Goal: Find specific page/section: Find specific page/section

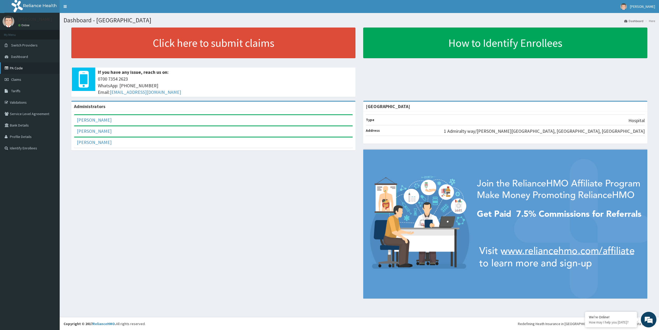
click at [15, 70] on link "PA Code" at bounding box center [30, 67] width 60 height 11
click at [15, 90] on span "Tariffs" at bounding box center [15, 90] width 9 height 5
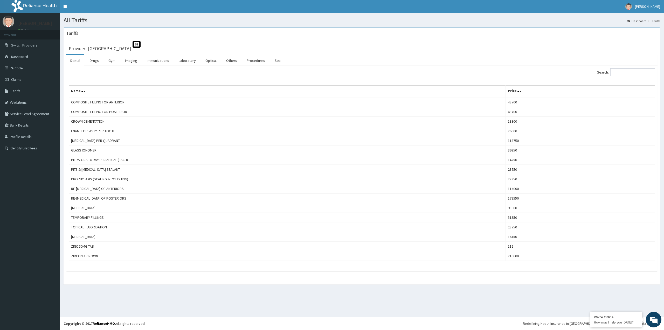
drag, startPoint x: 0, startPoint y: 0, endPoint x: 80, endPoint y: 72, distance: 107.7
click at [80, 72] on div "Search:" at bounding box center [362, 72] width 594 height 9
click at [99, 61] on link "Drugs" at bounding box center [94, 60] width 17 height 11
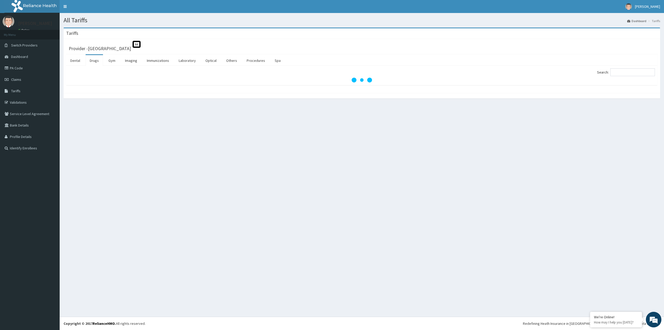
drag, startPoint x: 466, startPoint y: 70, endPoint x: 404, endPoint y: 70, distance: 61.2
click at [404, 70] on div "Search:" at bounding box center [510, 72] width 289 height 9
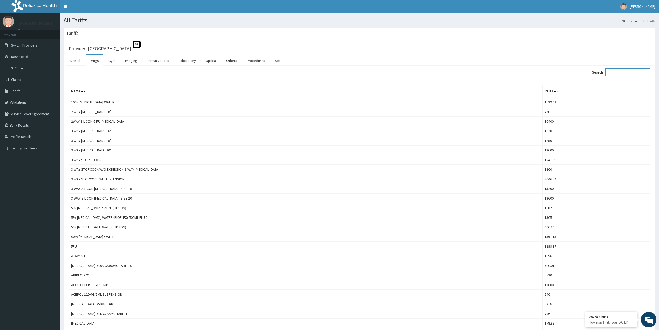
click at [622, 74] on input "Search:" at bounding box center [627, 72] width 45 height 8
click at [621, 71] on input "Search:" at bounding box center [627, 72] width 45 height 8
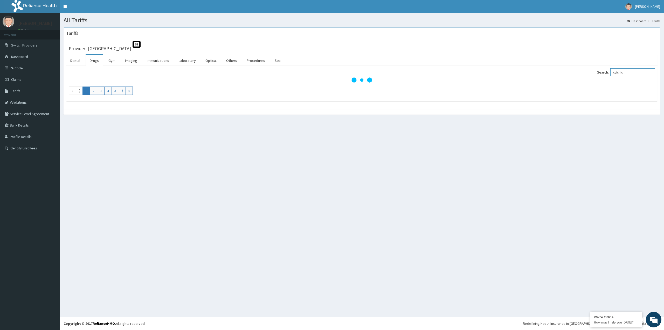
type input "colchic"
drag, startPoint x: 618, startPoint y: 81, endPoint x: 611, endPoint y: 82, distance: 7.0
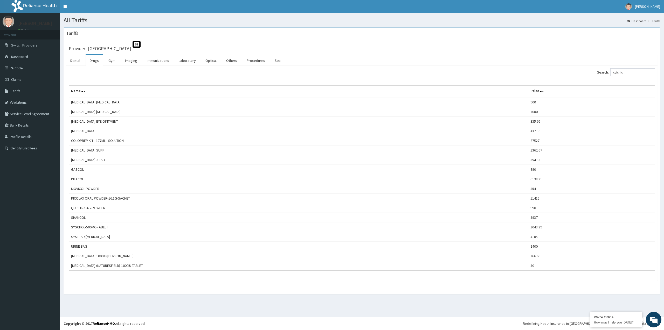
drag, startPoint x: 611, startPoint y: 82, endPoint x: 395, endPoint y: 78, distance: 215.7
click at [395, 78] on div "Search: colchic Name Price [MEDICAL_DATA] [MEDICAL_DATA] 900 [MEDICAL_DATA] [ME…" at bounding box center [362, 169] width 587 height 202
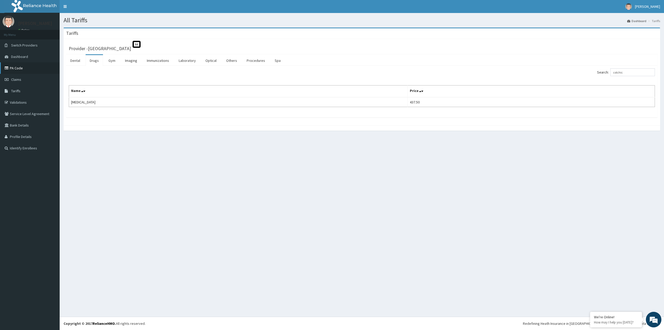
click at [18, 68] on link "PA Code" at bounding box center [30, 67] width 60 height 11
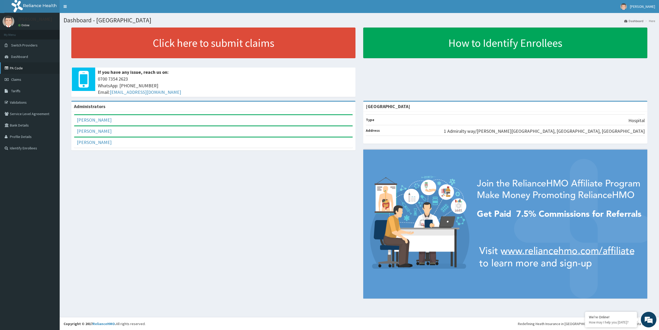
click at [13, 70] on link "PA Code" at bounding box center [30, 67] width 60 height 11
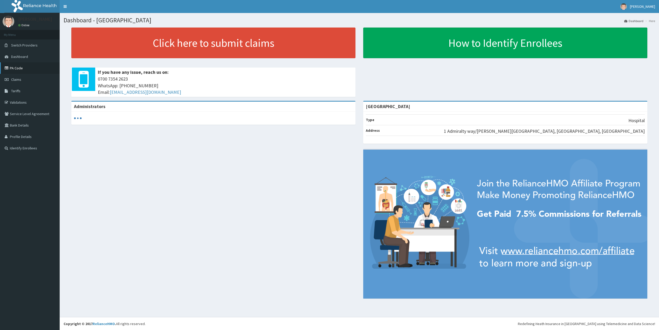
click at [23, 70] on link "PA Code" at bounding box center [30, 67] width 60 height 11
click at [31, 66] on link "PA Code" at bounding box center [30, 67] width 60 height 11
